Goal: Task Accomplishment & Management: Manage account settings

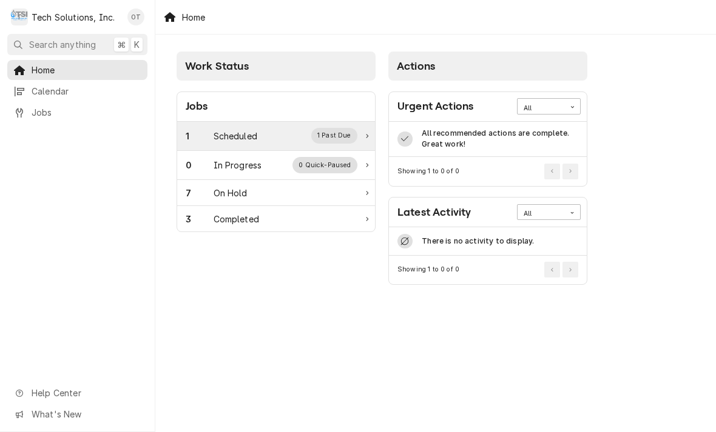
click at [353, 128] on div "1 Scheduled 1 Past Due" at bounding box center [272, 136] width 172 height 16
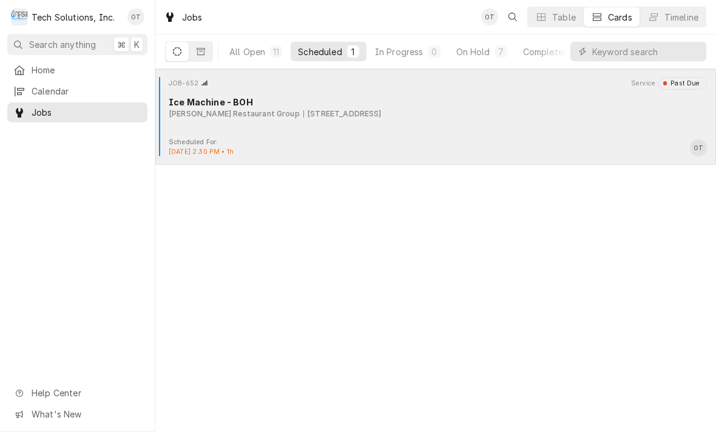
click at [309, 104] on div "Ice Machine - BOH" at bounding box center [438, 102] width 538 height 13
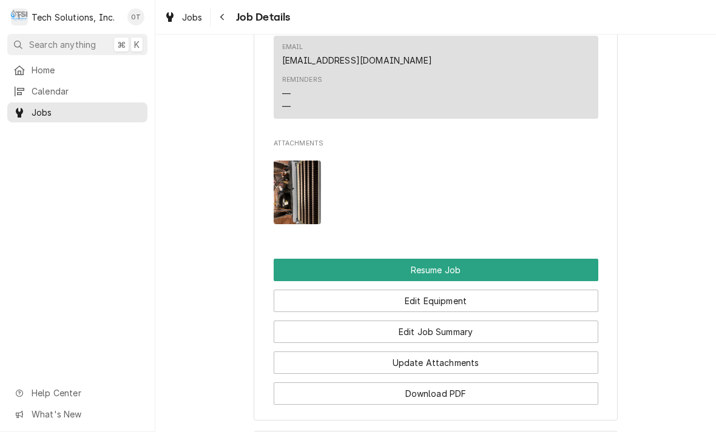
scroll to position [1220, 0]
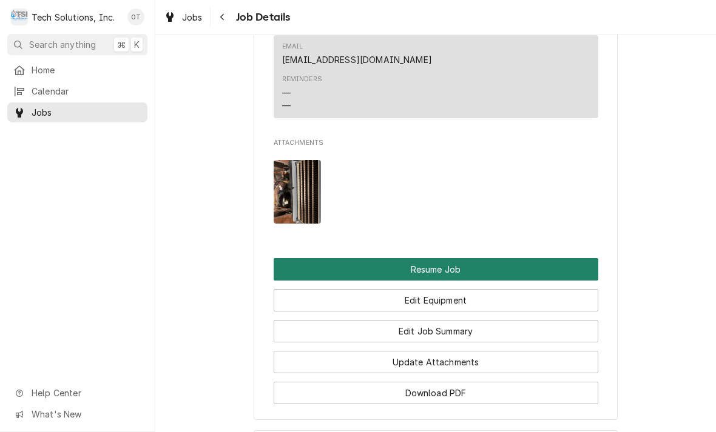
click at [445, 258] on button "Resume Job" at bounding box center [435, 269] width 324 height 22
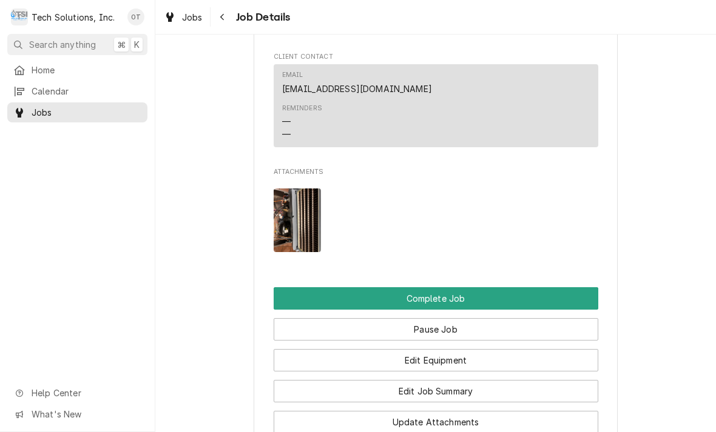
scroll to position [1159, 0]
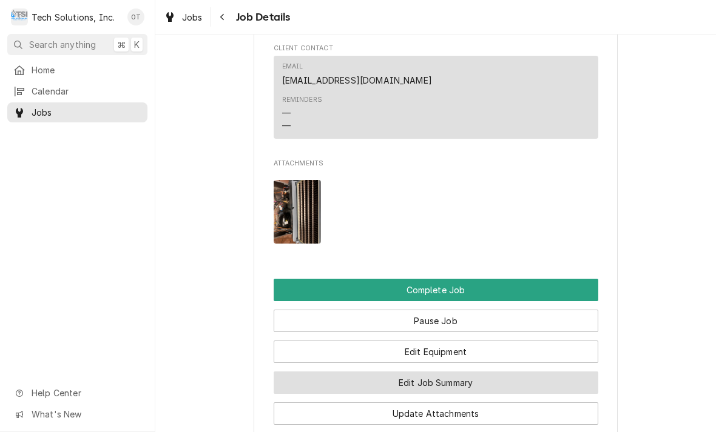
click at [441, 372] on button "Edit Job Summary" at bounding box center [435, 383] width 324 height 22
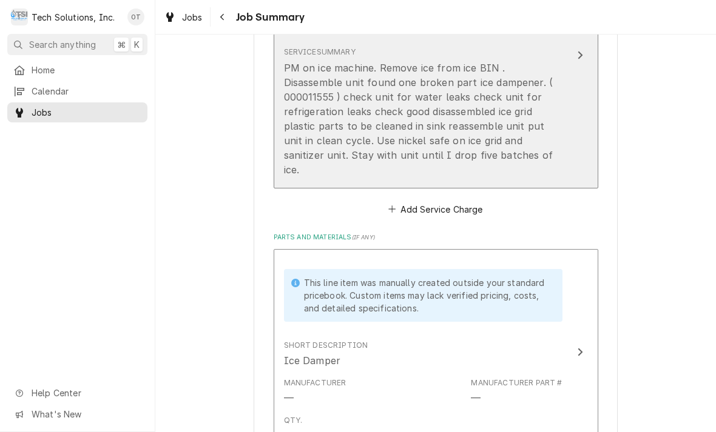
click at [549, 149] on div "PM on ice machine. Remove ice from ice BIN . Disassemble unit found one broken …" at bounding box center [423, 119] width 278 height 116
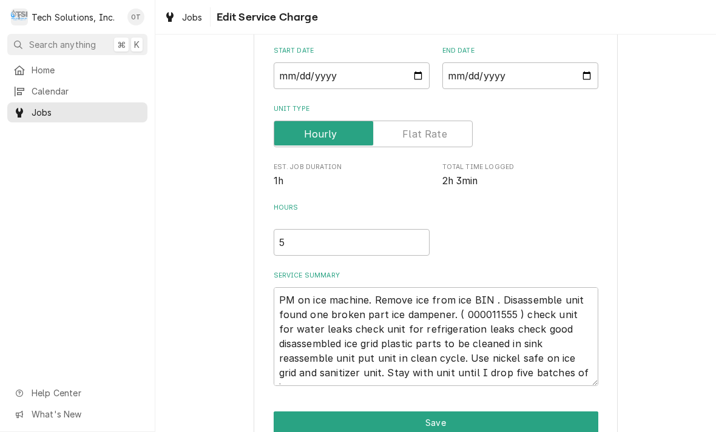
type textarea "x"
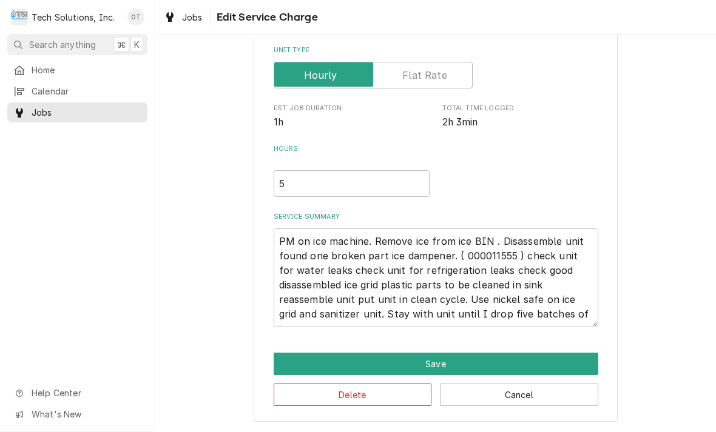
scroll to position [170, 0]
click at [586, 310] on textarea "PM on ice machine. Remove ice from ice BIN . Disassemble unit found one broken …" at bounding box center [435, 278] width 324 height 99
type textarea "PM on ice machine. Remove ice from ice BIN . Disassemble unit found one broken …"
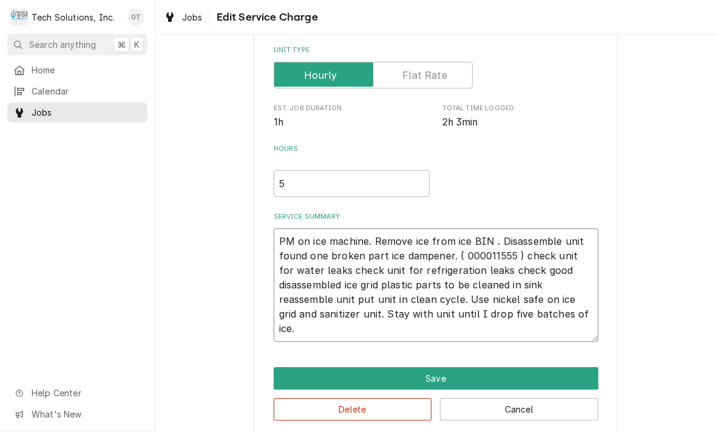
type textarea "x"
type textarea "PM on ice machine. Remove ice from ice BIN . Disassemble unit found one broken …"
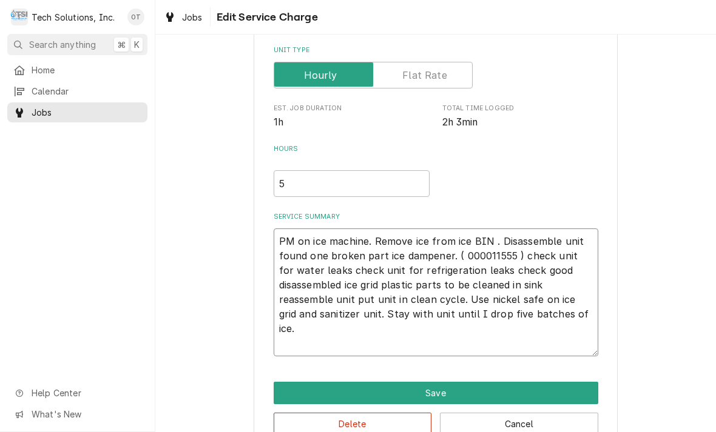
type textarea "x"
type textarea "PM on ice machine. Remove ice from ice BIN . Disassemble unit found one broken …"
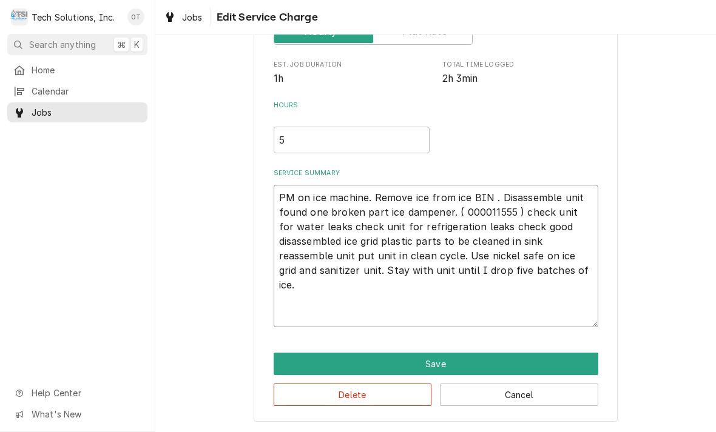
scroll to position [214, 0]
type textarea "x"
type textarea "PM on ice machine. Remove ice from ice BIN . Disassemble unit found one broken …"
type textarea "x"
type textarea "PM on ice machine. Remove ice from ice BIN . Disassemble unit found one broken …"
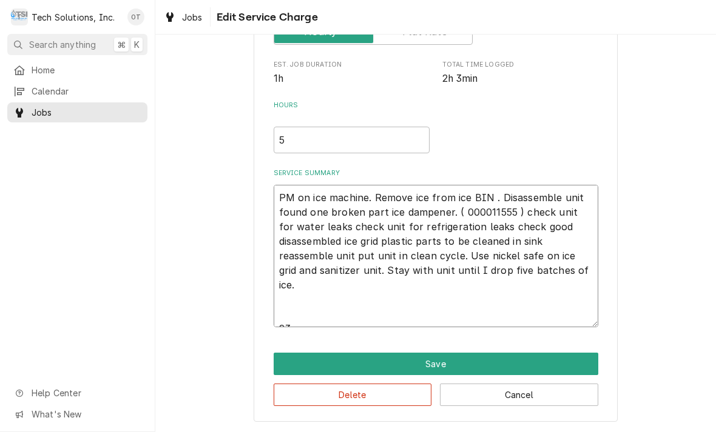
type textarea "x"
type textarea "PM on ice machine. Remove ice from ice BIN . Disassemble unit found one broken …"
type textarea "x"
type textarea "PM on ice machine. Remove ice from ice BIN . Disassemble unit found one broken …"
type textarea "x"
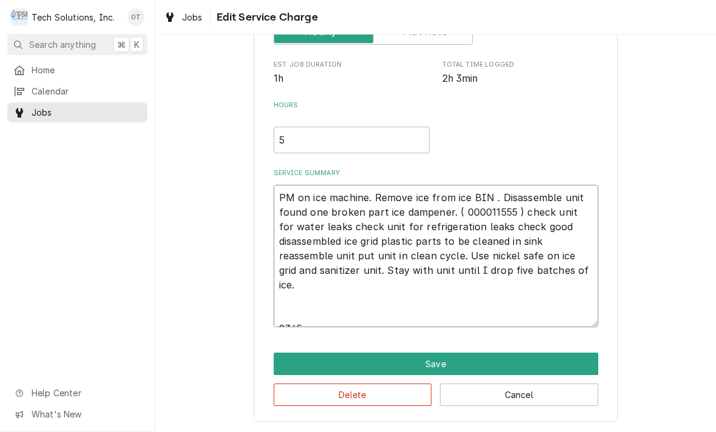
type textarea "PM on ice machine. Remove ice from ice BIN . Disassemble unit found one broken …"
type textarea "x"
type textarea "PM on ice machine. Remove ice from ice BIN . Disassemble unit found one broken …"
type textarea "x"
type textarea "PM on ice machine. Remove ice from ice BIN . Disassemble unit found one broken …"
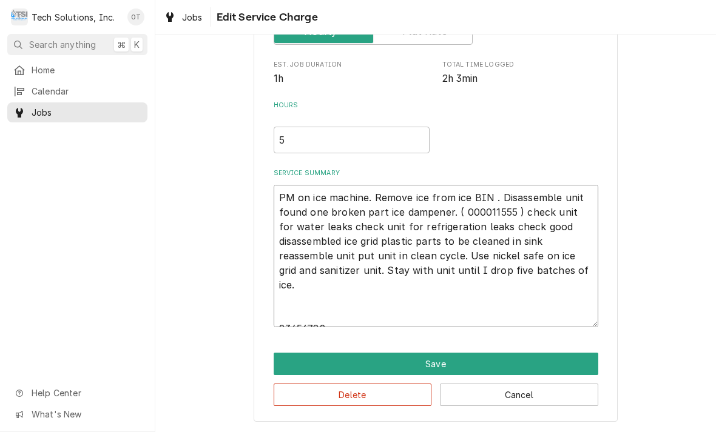
type textarea "x"
type textarea "PM on ice machine. Remove ice from ice BIN . Disassemble unit found one broken …"
type textarea "x"
type textarea "PM on ice machine. Remove ice from ice BIN . Disassemble unit found one broken …"
type textarea "x"
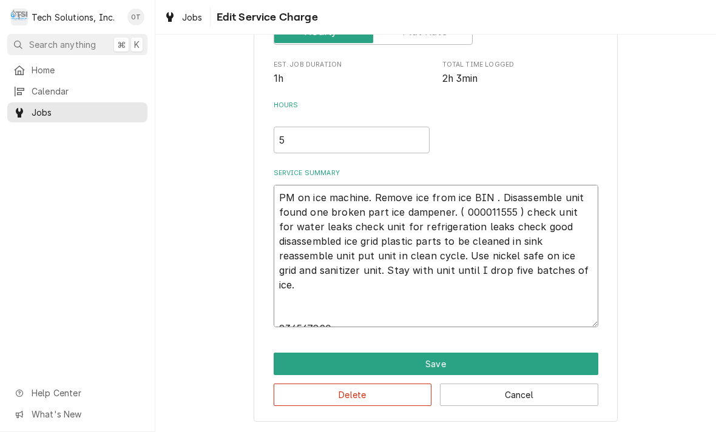
type textarea "PM on ice machine. Remove ice from ice BIN . Disassemble unit found one broken …"
type textarea "x"
type textarea "PM on ice machine. Remove ice from ice BIN . Disassemble unit found one broken …"
type textarea "x"
type textarea "PM on ice machine. Remove ice from ice BIN . Disassemble unit found one broken …"
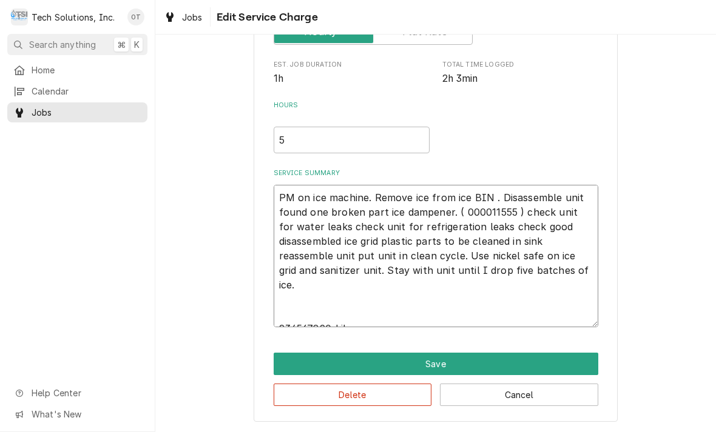
type textarea "x"
type textarea "PM on ice machine. Remove ice from ice BIN . Disassemble unit found one broken …"
type textarea "x"
type textarea "PM on ice machine. Remove ice from ice BIN . Disassemble unit found one broken …"
type textarea "x"
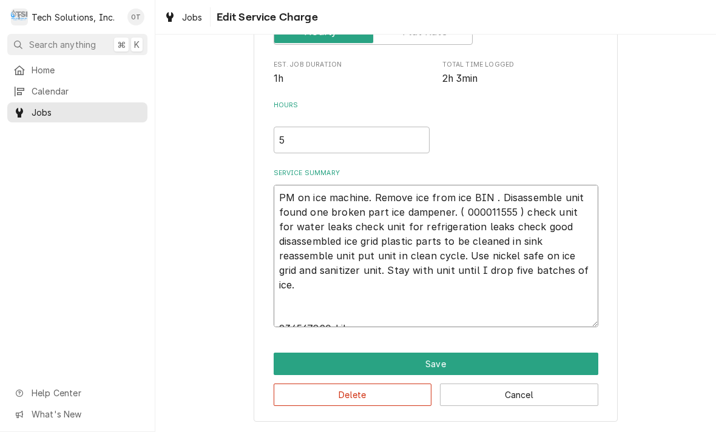
type textarea "PM on ice machine. Remove ice from ice BIN . Disassemble unit found one broken …"
type textarea "x"
type textarea "PM on ice machine. Remove ice from ice BIN . Disassemble unit found one broken …"
type textarea "x"
type textarea "PM on ice machine. Remove ice from ice BIN . Disassemble unit found one broken …"
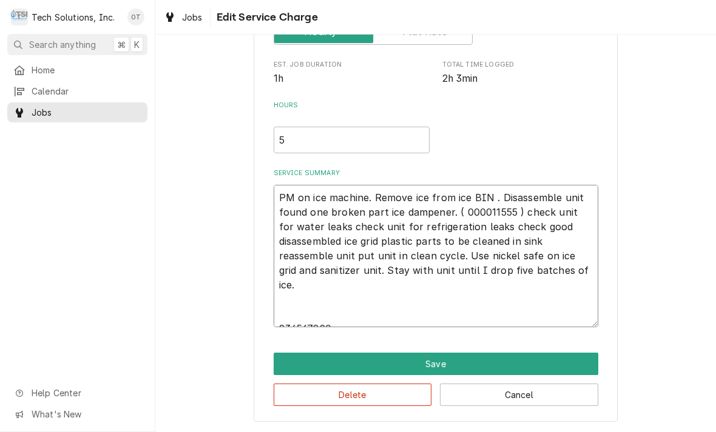
type textarea "x"
type textarea "PM on ice machine. Remove ice from ice BIN . Disassemble unit found one broken …"
type textarea "x"
type textarea "PM on ice machine. Remove ice from ice BIN . Disassemble unit found one broken …"
type textarea "x"
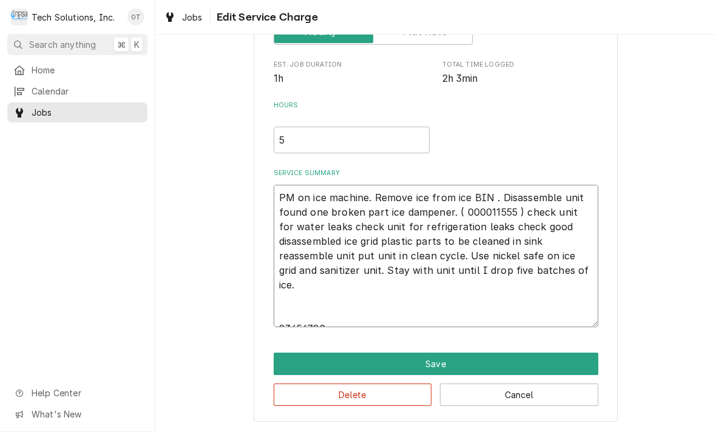
type textarea "PM on ice machine. Remove ice from ice BIN . Disassemble unit found one broken …"
type textarea "x"
type textarea "PM on ice machine. Remove ice from ice BIN . Disassemble unit found one broken …"
type textarea "x"
type textarea "PM on ice machine. Remove ice from ice BIN . Disassemble unit found one broken …"
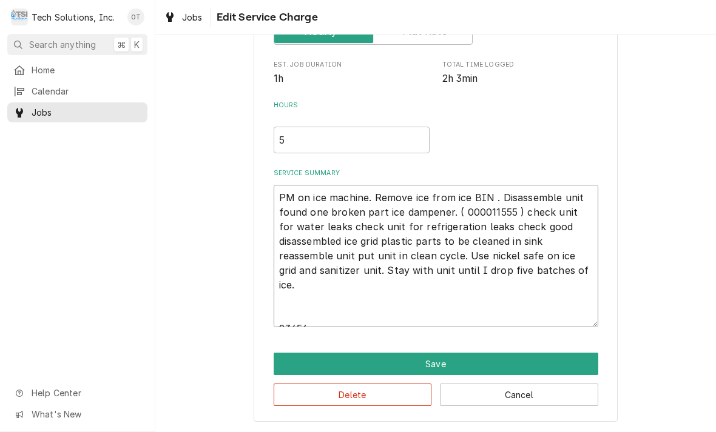
type textarea "x"
type textarea "PM on ice machine. Remove ice from ice BIN . Disassemble unit found one broken …"
type textarea "x"
type textarea "PM on ice machine. Remove ice from ice BIN . Disassemble unit found one broken …"
type textarea "x"
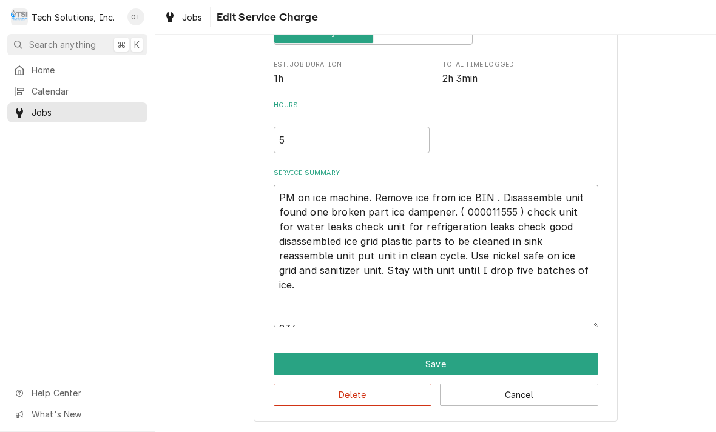
type textarea "PM on ice machine. Remove ice from ice BIN . Disassemble unit found one broken …"
type textarea "x"
type textarea "PM on ice machine. Remove ice from ice BIN . Disassemble unit found one broken …"
type textarea "x"
type textarea "PM on ice machine. Remove ice from ice BIN . Disassemble unit found one broken …"
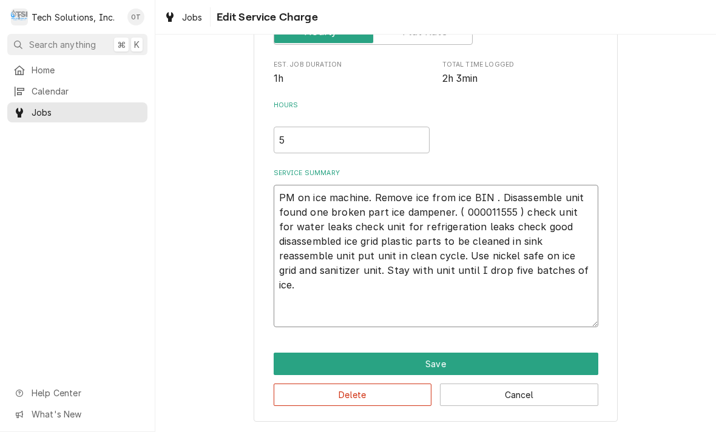
type textarea "x"
type textarea "PM on ice machine. Remove ice from ice BIN . Disassemble unit found one broken …"
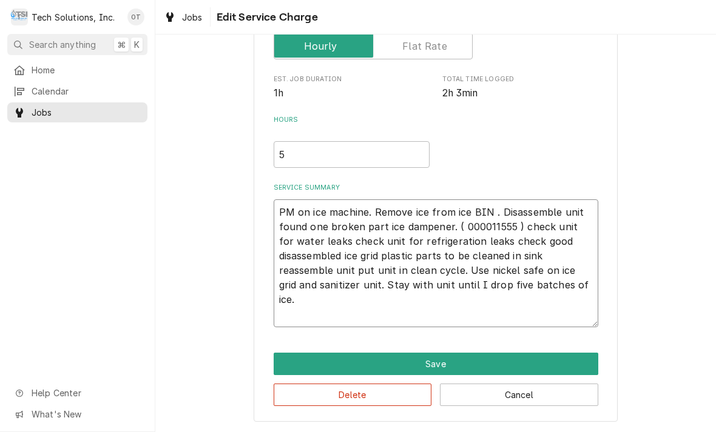
scroll to position [185, 0]
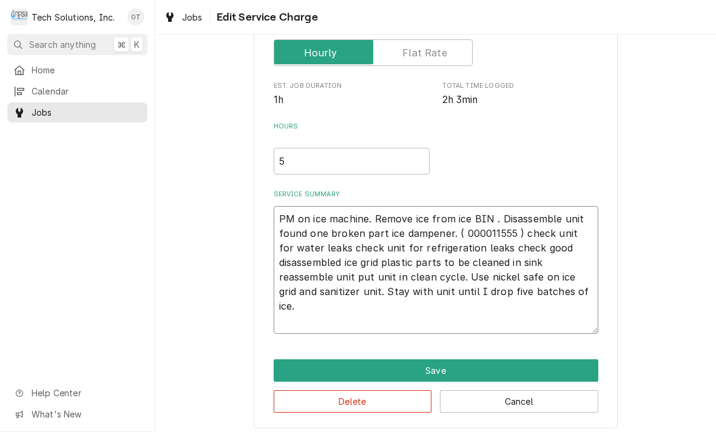
type textarea "x"
type textarea "PM on ice machine. Remove ice from ice BIN . Disassemble unit found one broken …"
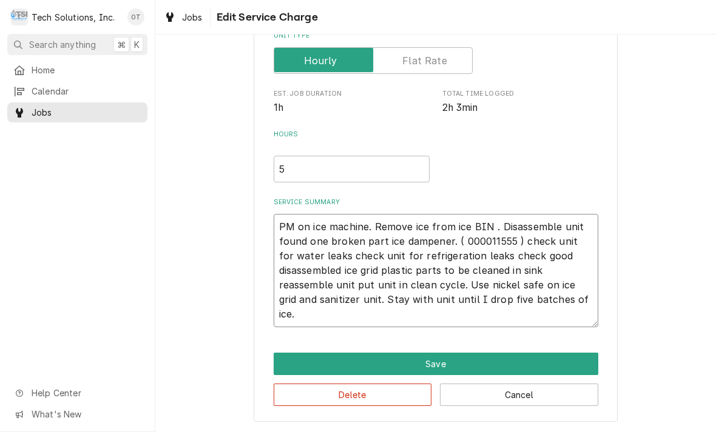
type textarea "x"
type textarea "PM on ice machine. Remove ice from ice BIN . Disassemble unit found one broken …"
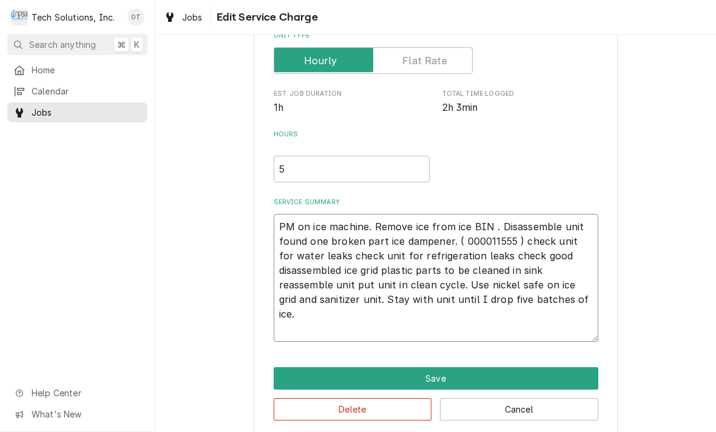
type textarea "x"
type textarea "PM on ice machine. Remove ice from ice BIN . Disassemble unit found one broken …"
type textarea "x"
type textarea "PM on ice machine. Remove ice from ice BIN . Disassemble unit found one broken …"
type textarea "x"
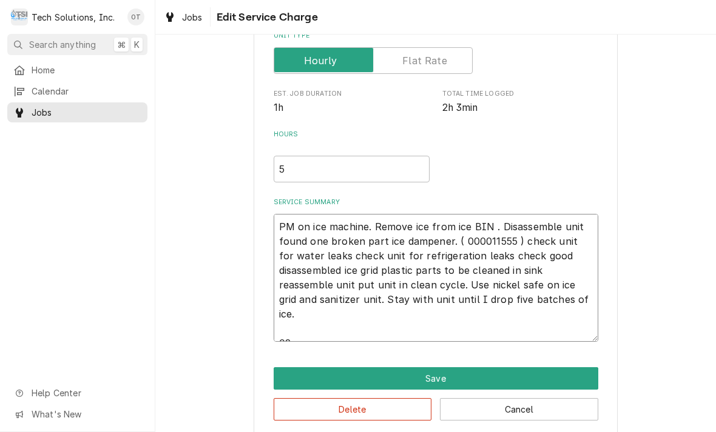
type textarea "PM on ice machine. Remove ice from ice BIN . Disassemble unit found one broken …"
type textarea "x"
type textarea "PM on ice machine. Remove ice from ice BIN . Disassemble unit found one broken …"
type textarea "x"
type textarea "PM on ice machine. Remove ice from ice BIN . Disassemble unit found one broken …"
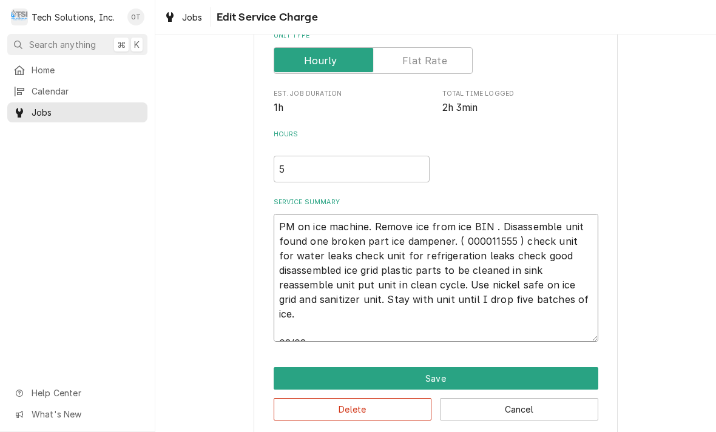
type textarea "x"
type textarea "PM on ice machine. Remove ice from ice BIN . Disassemble unit found one broken …"
type textarea "x"
type textarea "PM on ice machine. Remove ice from ice BIN . Disassemble unit found one broken …"
type textarea "x"
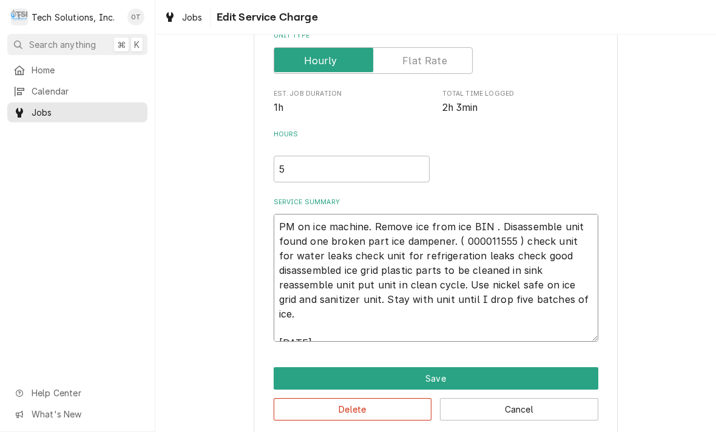
type textarea "PM on ice machine. Remove ice from ice BIN . Disassemble unit found one broken …"
type textarea "x"
type textarea "PM on ice machine. Remove ice from ice BIN . Disassemble unit found one broken …"
type textarea "x"
type textarea "PM on ice machine. Remove ice from ice BIN . Disassemble unit found one broken …"
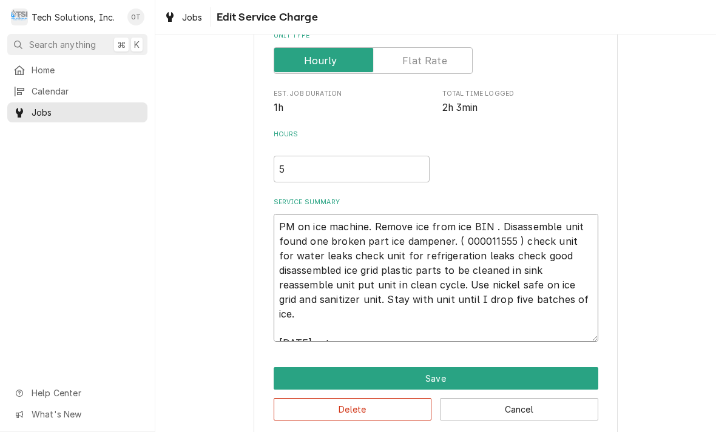
type textarea "x"
type textarea "PM on ice machine. Remove ice from ice BIN . Disassemble unit found one broken …"
type textarea "x"
type textarea "PM on ice machine. Remove ice from ice BIN . Disassemble unit found one broken …"
type textarea "x"
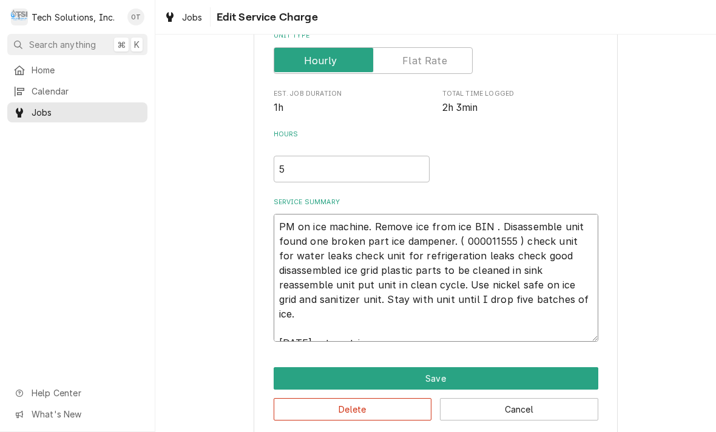
type textarea "PM on ice machine. Remove ice from ice BIN . Disassemble unit found one broken …"
type textarea "x"
type textarea "PM on ice machine. Remove ice from ice BIN . Disassemble unit found one broken …"
type textarea "x"
type textarea "PM on ice machine. Remove ice from ice BIN . Disassemble unit found one broken …"
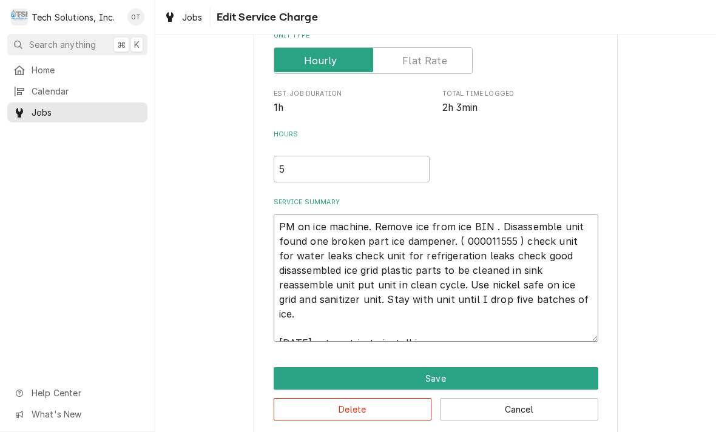
type textarea "x"
type textarea "PM on ice machine. Remove ice from ice BIN . Disassemble unit found one broken …"
type textarea "x"
type textarea "PM on ice machine. Remove ice from ice BIN . Disassemble unit found one broken …"
type textarea "x"
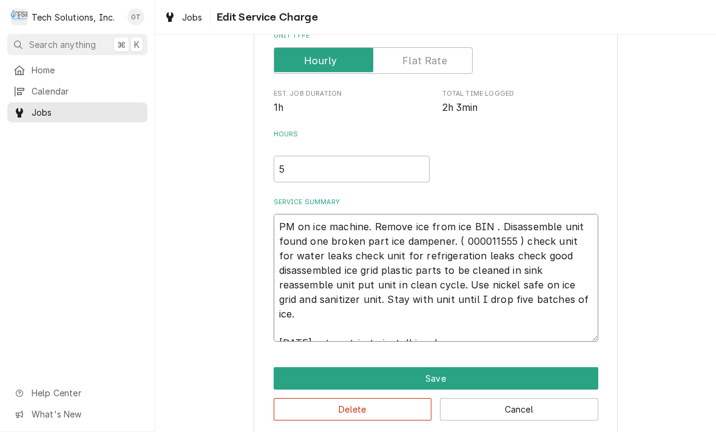
type textarea "PM on ice machine. Remove ice from ice BIN . Disassemble unit found one broken …"
type textarea "x"
type textarea "PM on ice machine. Remove ice from ice BIN . Disassemble unit found one broken …"
type textarea "x"
type textarea "PM on ice machine. Remove ice from ice BIN . Disassemble unit found one broken …"
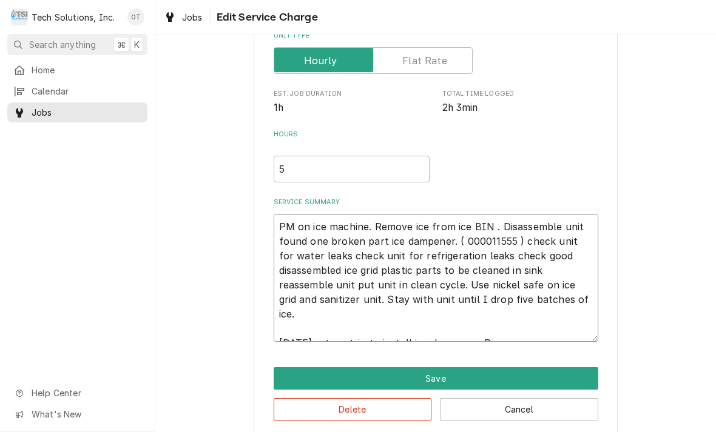
type textarea "x"
type textarea "PM on ice machine. Remove ice from ice BIN . Disassemble unit found one broken …"
type textarea "x"
type textarea "PM on ice machine. Remove ice from ice BIN . Disassemble unit found one broken …"
type textarea "x"
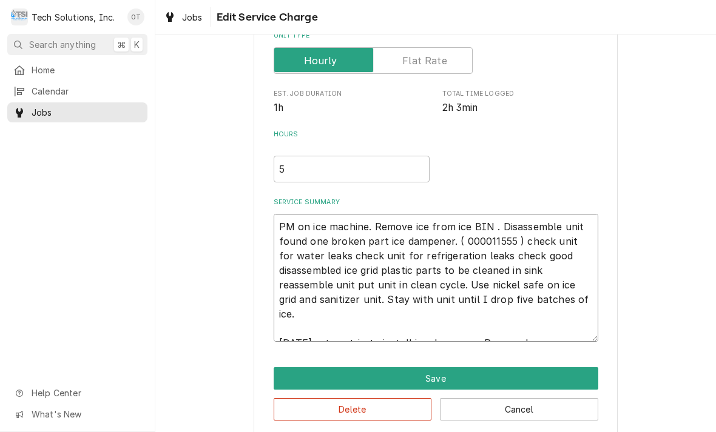
type textarea "PM on ice machine. Remove ice from ice BIN . Disassemble unit found one broken …"
type textarea "x"
type textarea "PM on ice machine. Remove ice from ice BIN . Disassemble unit found one broken …"
type textarea "x"
type textarea "PM on ice machine. Remove ice from ice BIN . Disassemble unit found one broken …"
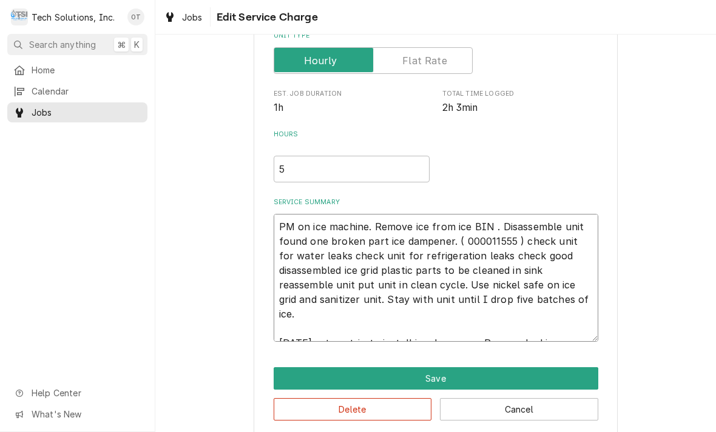
type textarea "x"
type textarea "PM on ice machine. Remove ice from ice BIN . Disassemble unit found one broken …"
type textarea "x"
type textarea "PM on ice machine. Remove ice from ice BIN . Disassemble unit found one broken …"
type textarea "x"
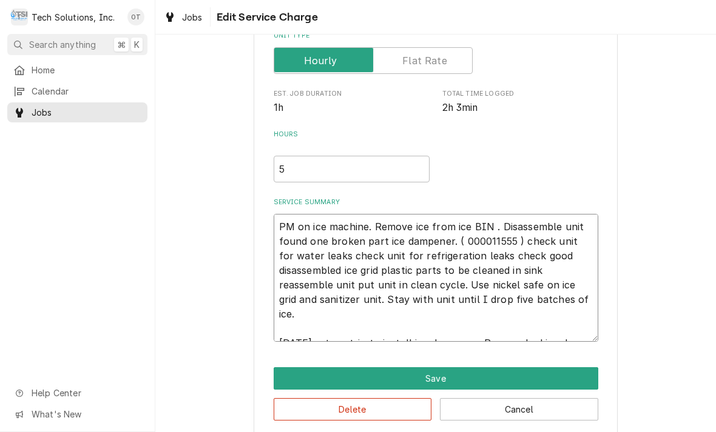
type textarea "PM on ice machine. Remove ice from ice BIN . Disassemble unit found one broken …"
type textarea "x"
type textarea "PM on ice machine. Remove ice from ice BIN . Disassemble unit found one broken …"
type textarea "x"
type textarea "PM on ice machine. Remove ice from ice BIN . Disassemble unit found one broken …"
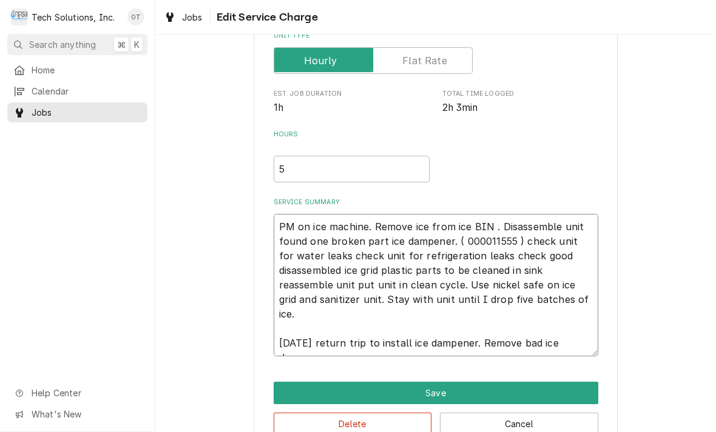
type textarea "x"
type textarea "PM on ice machine. Remove ice from ice BIN . Disassemble unit found one broken …"
type textarea "x"
type textarea "PM on ice machine. Remove ice from ice BIN . Disassemble unit found one broken …"
type textarea "x"
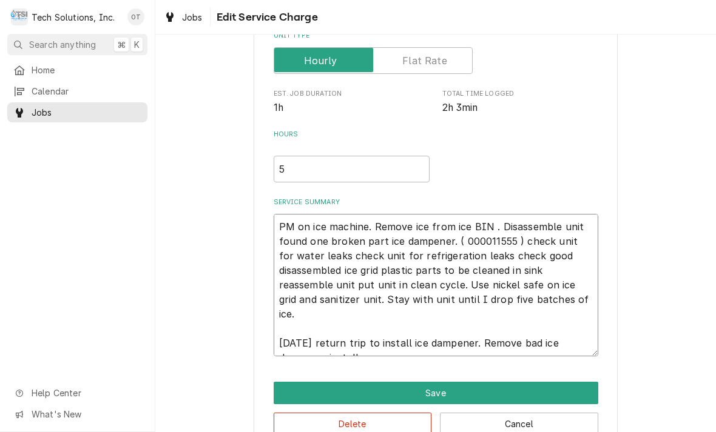
type textarea "PM on ice machine. Remove ice from ice BIN . Disassemble unit found one broken …"
type textarea "x"
type textarea "PM on ice machine. Remove ice from ice BIN . Disassemble unit found one broken …"
type textarea "x"
type textarea "PM on ice machine. Remove ice from ice BIN . Disassemble unit found one broken …"
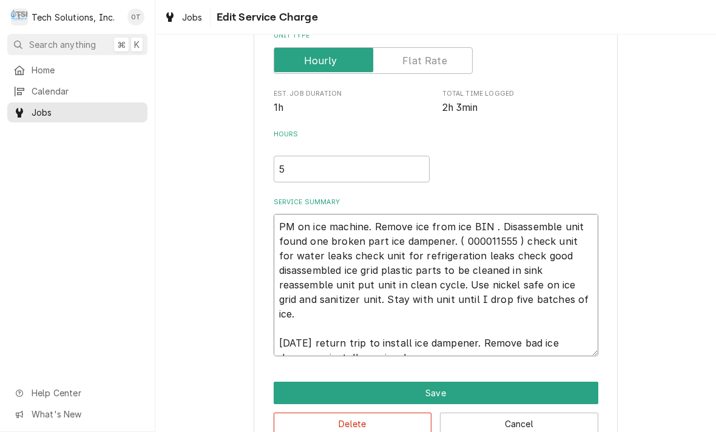
type textarea "x"
type textarea "PM on ice machine. Remove ice from ice BIN . Disassemble unit found one broken …"
type textarea "x"
type textarea "PM on ice machine. Remove ice from ice BIN . Disassemble unit found one broken …"
type textarea "x"
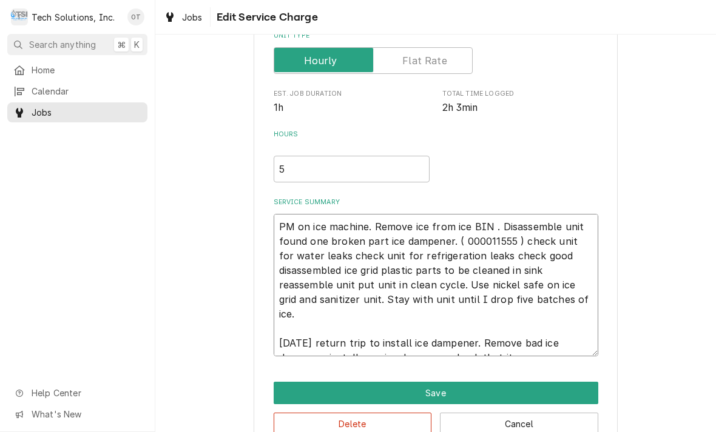
type textarea "PM on ice machine. Remove ice from ice BIN . Disassemble unit found one broken …"
type textarea "x"
type textarea "PM on ice machine. Remove ice from ice BIN . Disassemble unit found one broken …"
type textarea "x"
type textarea "PM on ice machine. Remove ice from ice BIN . Disassemble unit found one broken …"
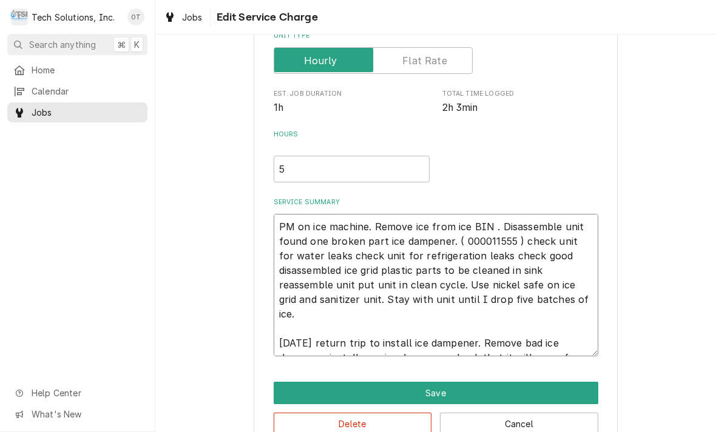
type textarea "x"
type textarea "PM on ice machine. Remove ice from ice BIN . Disassemble unit found one broken …"
type textarea "x"
type textarea "PM on ice machine. Remove ice from ice BIN . Disassemble unit found one broken …"
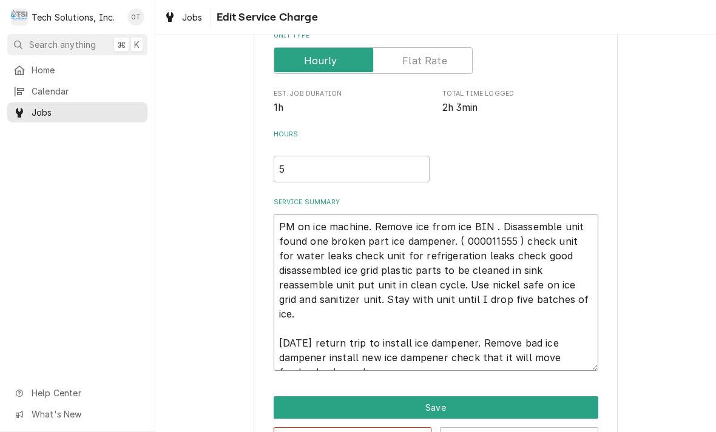
type textarea "x"
type textarea "PM on ice machine. Remove ice from ice BIN . Disassemble unit found one broken …"
type textarea "x"
type textarea "PM on ice machine. Remove ice from ice BIN . Disassemble unit found one broken …"
type textarea "x"
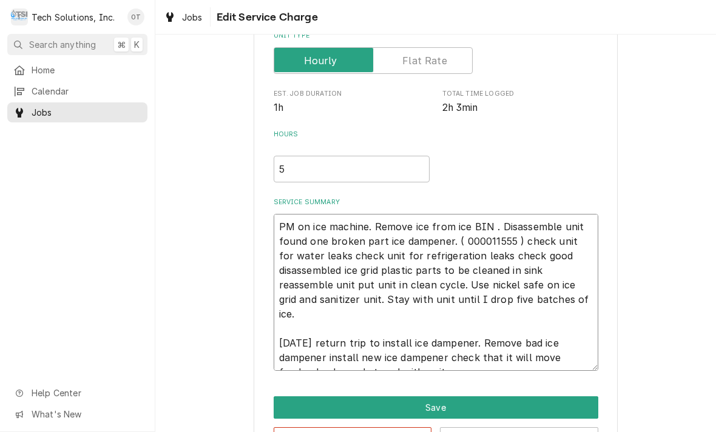
type textarea "PM on ice machine. Remove ice from ice BIN . Disassemble unit found one broken …"
type textarea "x"
type textarea "PM on ice machine. Remove ice from ice BIN . Disassemble unit found one broken …"
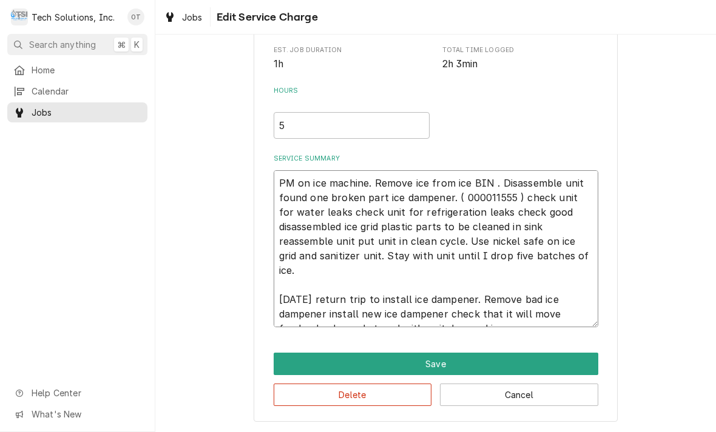
scroll to position [229, 0]
type textarea "x"
type textarea "PM on ice machine. Remove ice from ice BIN . Disassemble unit found one broken …"
type textarea "x"
type textarea "PM on ice machine. Remove ice from ice BIN . Disassemble unit found one broken …"
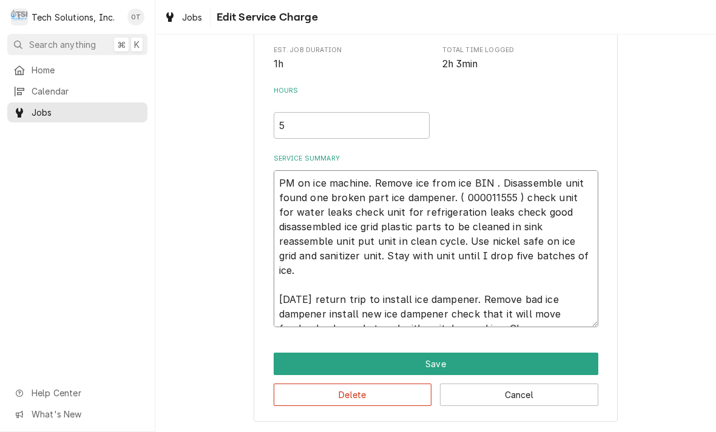
type textarea "x"
type textarea "PM on ice machine. Remove ice from ice BIN . Disassemble unit found one broken …"
type textarea "x"
type textarea "PM on ice machine. Remove ice from ice BIN . Disassemble unit found one broken …"
type textarea "x"
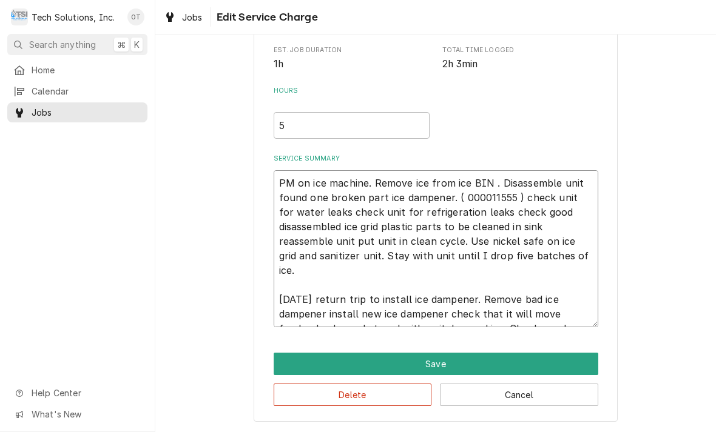
type textarea "PM on ice machine. Remove ice from ice BIN . Disassemble unit found one broken …"
type textarea "x"
type textarea "PM on ice machine. Remove ice from ice BIN . Disassemble unit found one broken …"
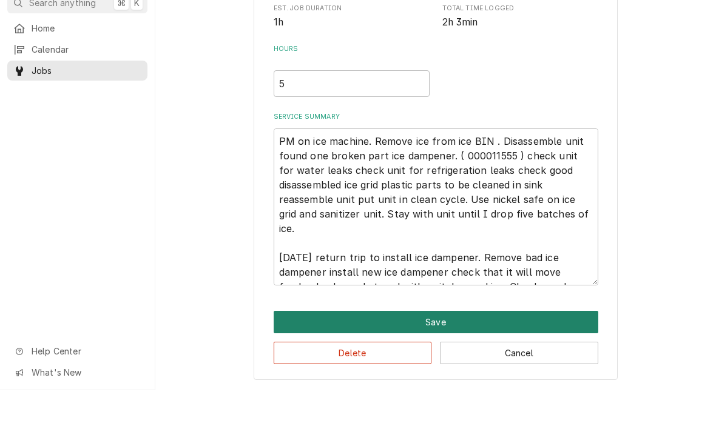
click at [437, 353] on button "Save" at bounding box center [435, 364] width 324 height 22
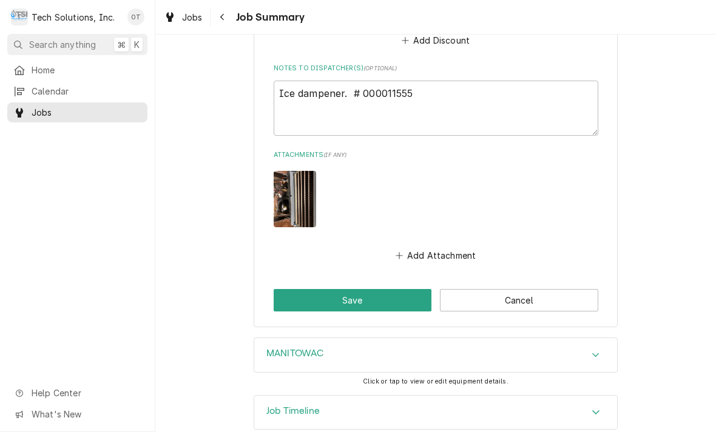
scroll to position [1232, 0]
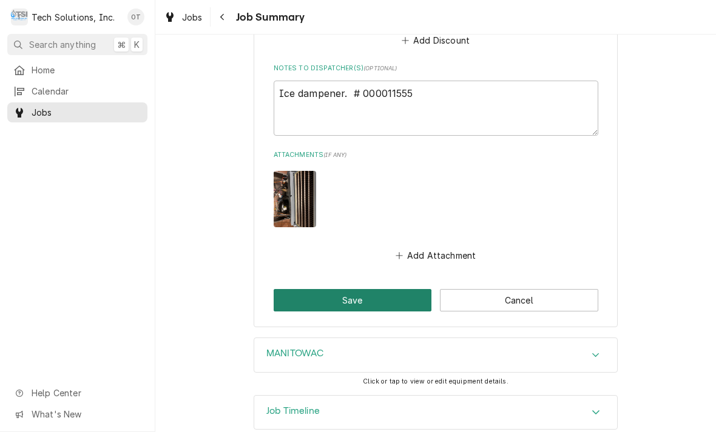
click at [357, 289] on button "Save" at bounding box center [352, 300] width 158 height 22
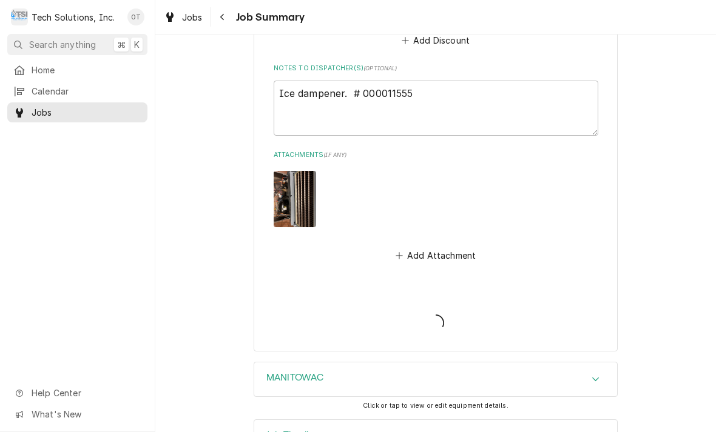
type textarea "x"
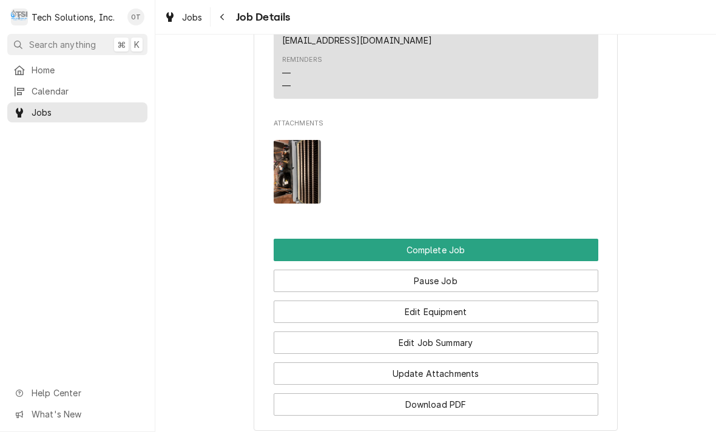
scroll to position [1199, 0]
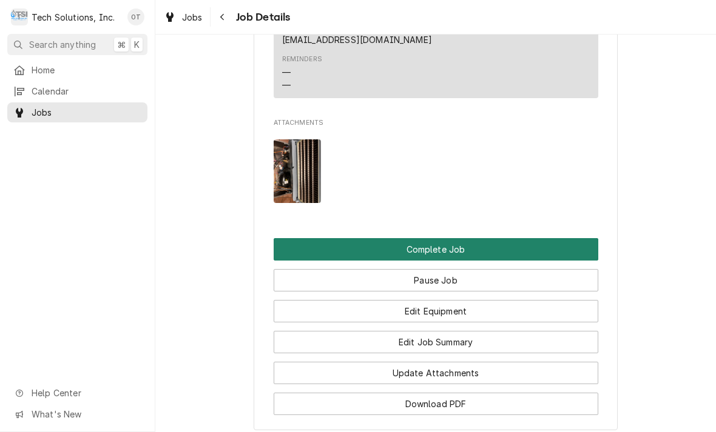
click at [448, 238] on button "Complete Job" at bounding box center [435, 249] width 324 height 22
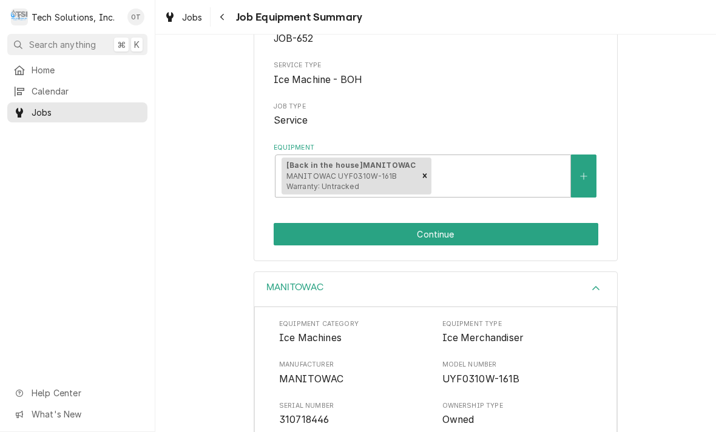
scroll to position [139, 0]
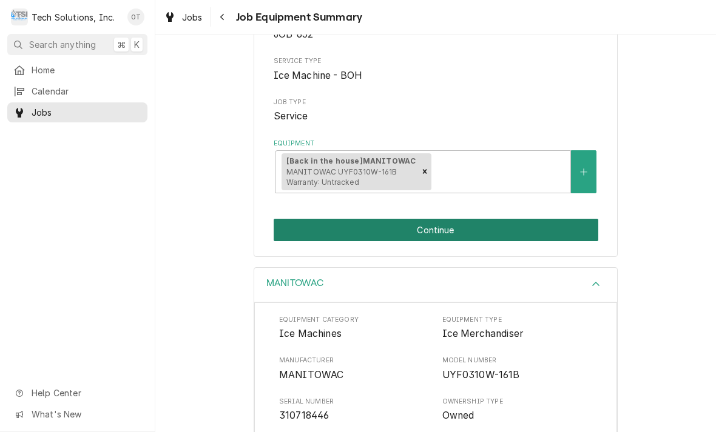
click at [450, 221] on button "Continue" at bounding box center [435, 230] width 324 height 22
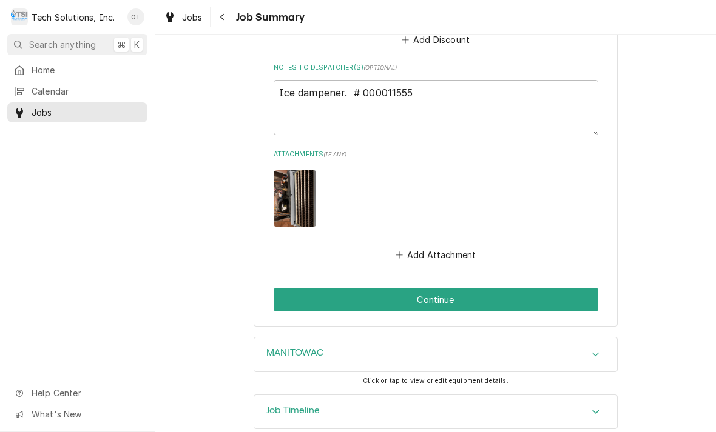
scroll to position [1232, 0]
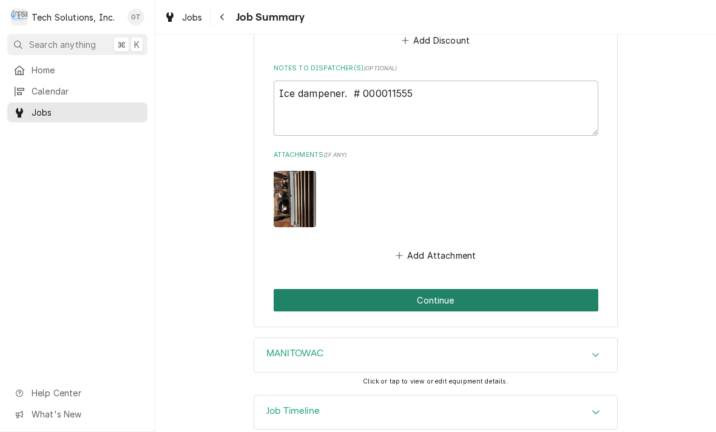
click at [438, 289] on button "Continue" at bounding box center [435, 300] width 324 height 22
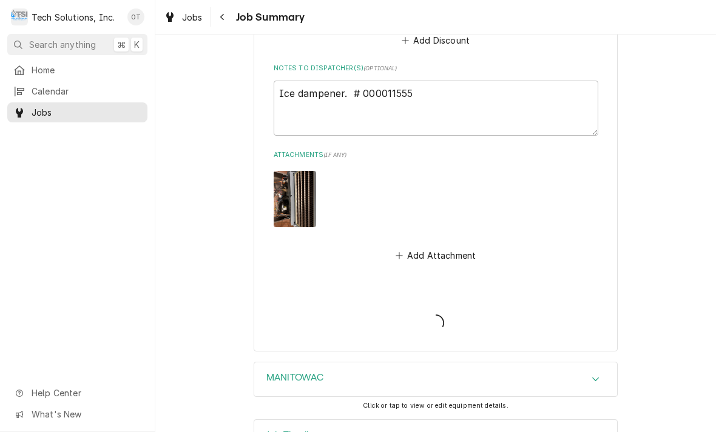
type textarea "x"
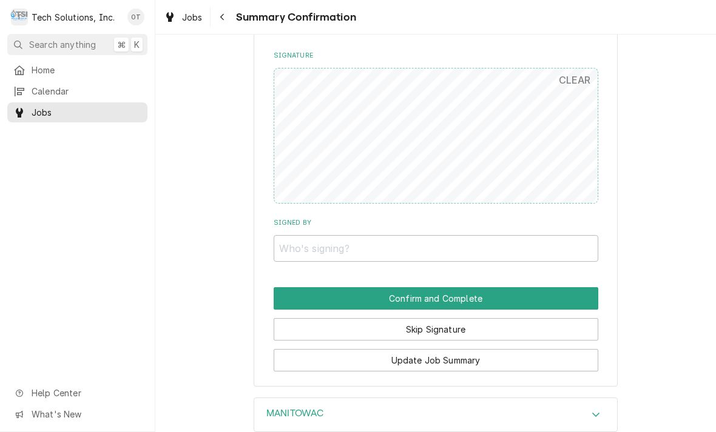
scroll to position [1102, 0]
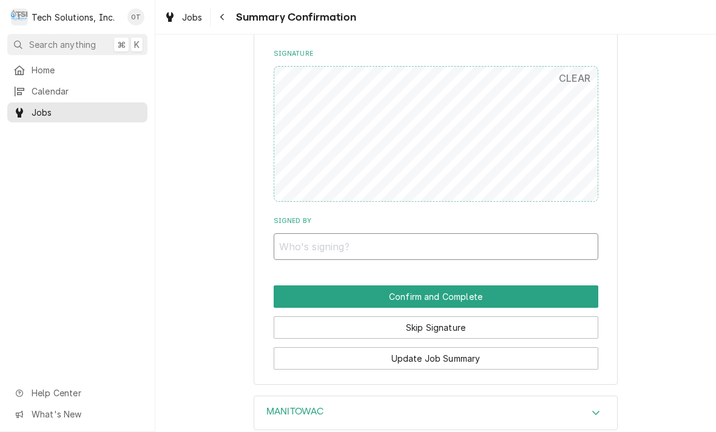
click at [455, 233] on input "Signed By" at bounding box center [435, 246] width 324 height 27
type input "Matt cremeans"
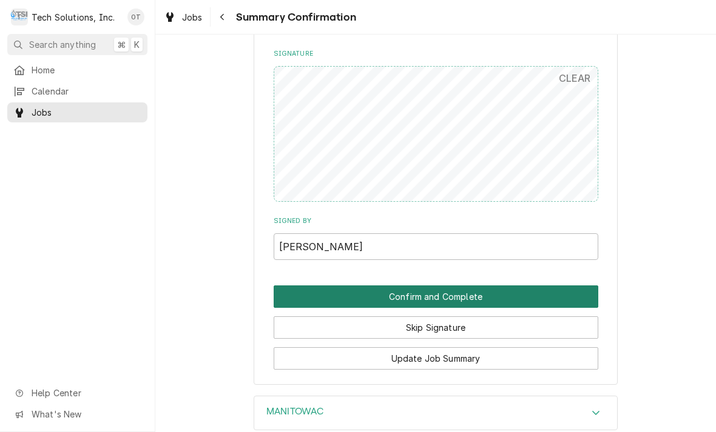
click at [435, 286] on button "Confirm and Complete" at bounding box center [435, 297] width 324 height 22
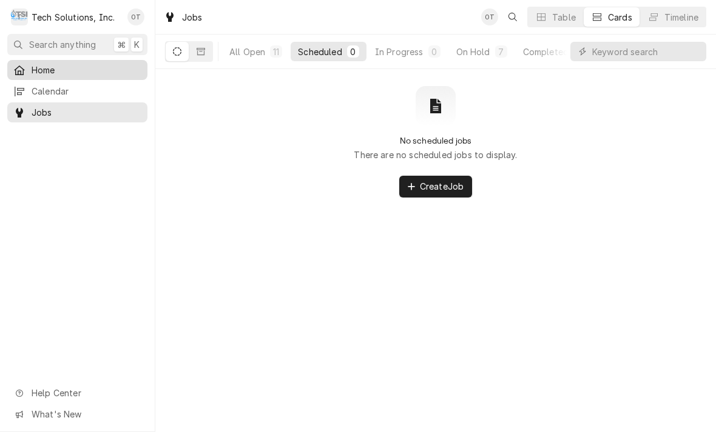
click at [48, 72] on span "Home" at bounding box center [87, 70] width 110 height 13
